Goal: Transaction & Acquisition: Purchase product/service

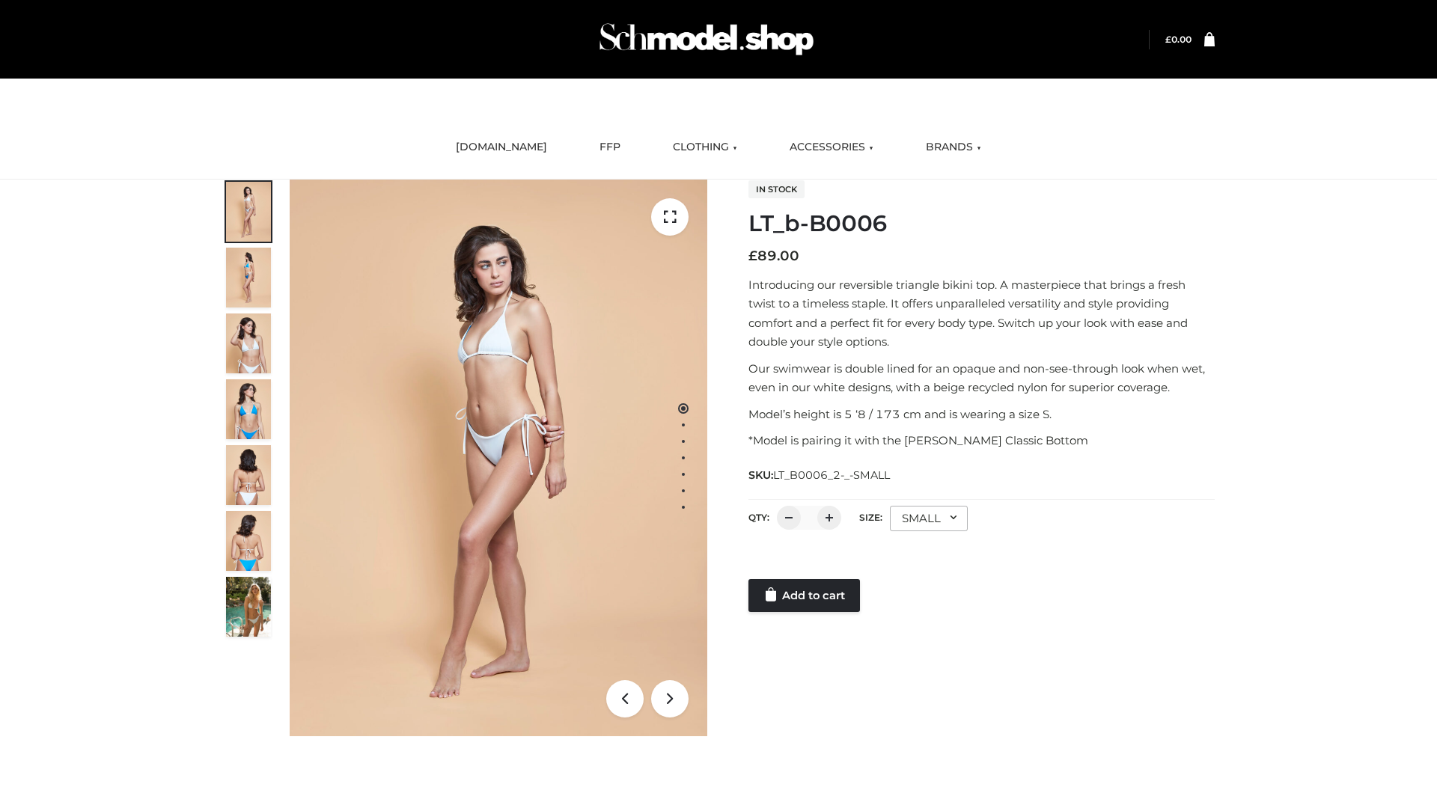
click at [805, 596] on link "Add to cart" at bounding box center [804, 595] width 112 height 33
